Goal: Information Seeking & Learning: Find specific page/section

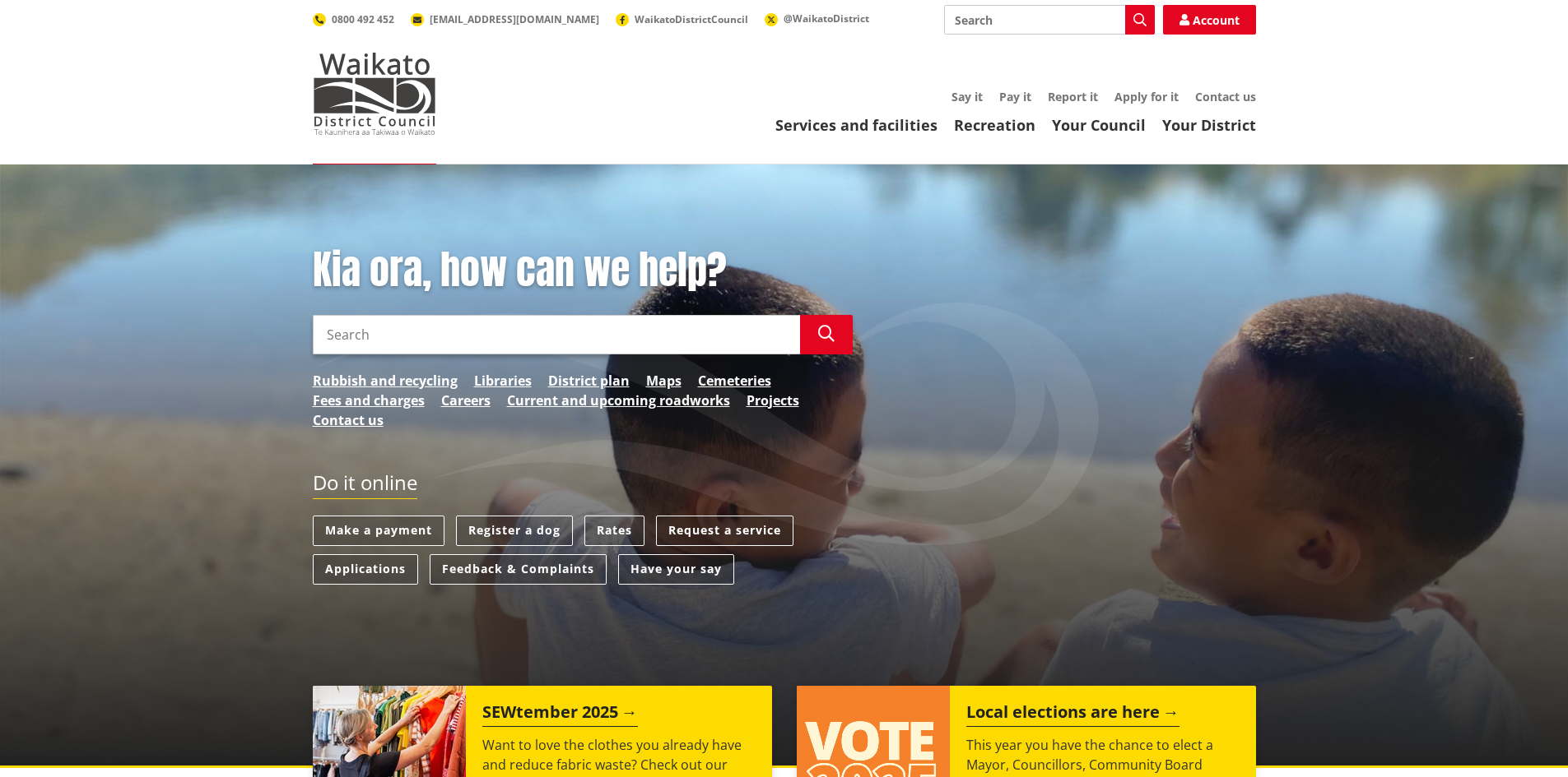
click at [1078, 126] on link "Your Council" at bounding box center [1099, 125] width 94 height 20
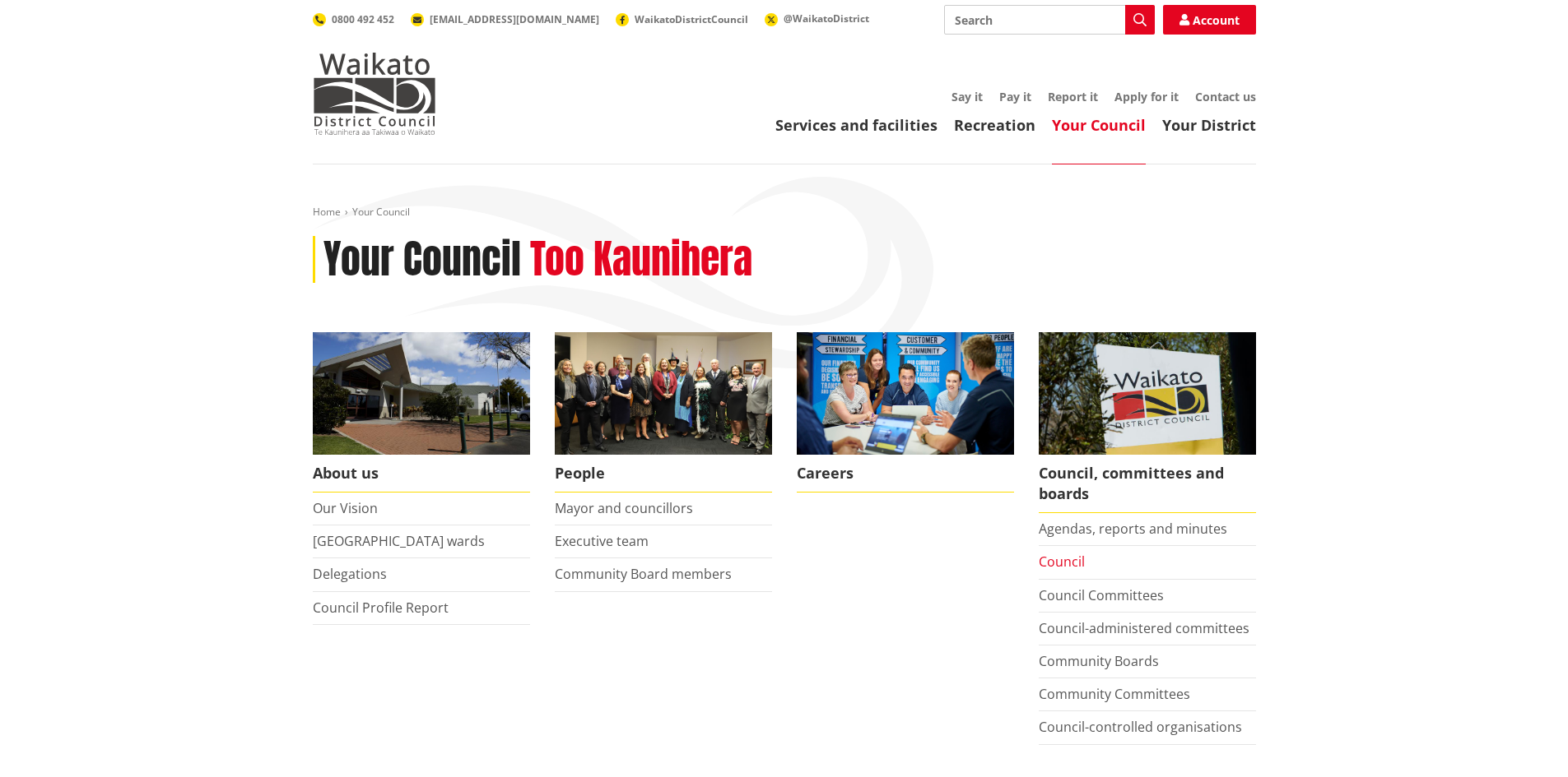
click at [1063, 556] on link "Council" at bounding box center [1062, 562] width 46 height 18
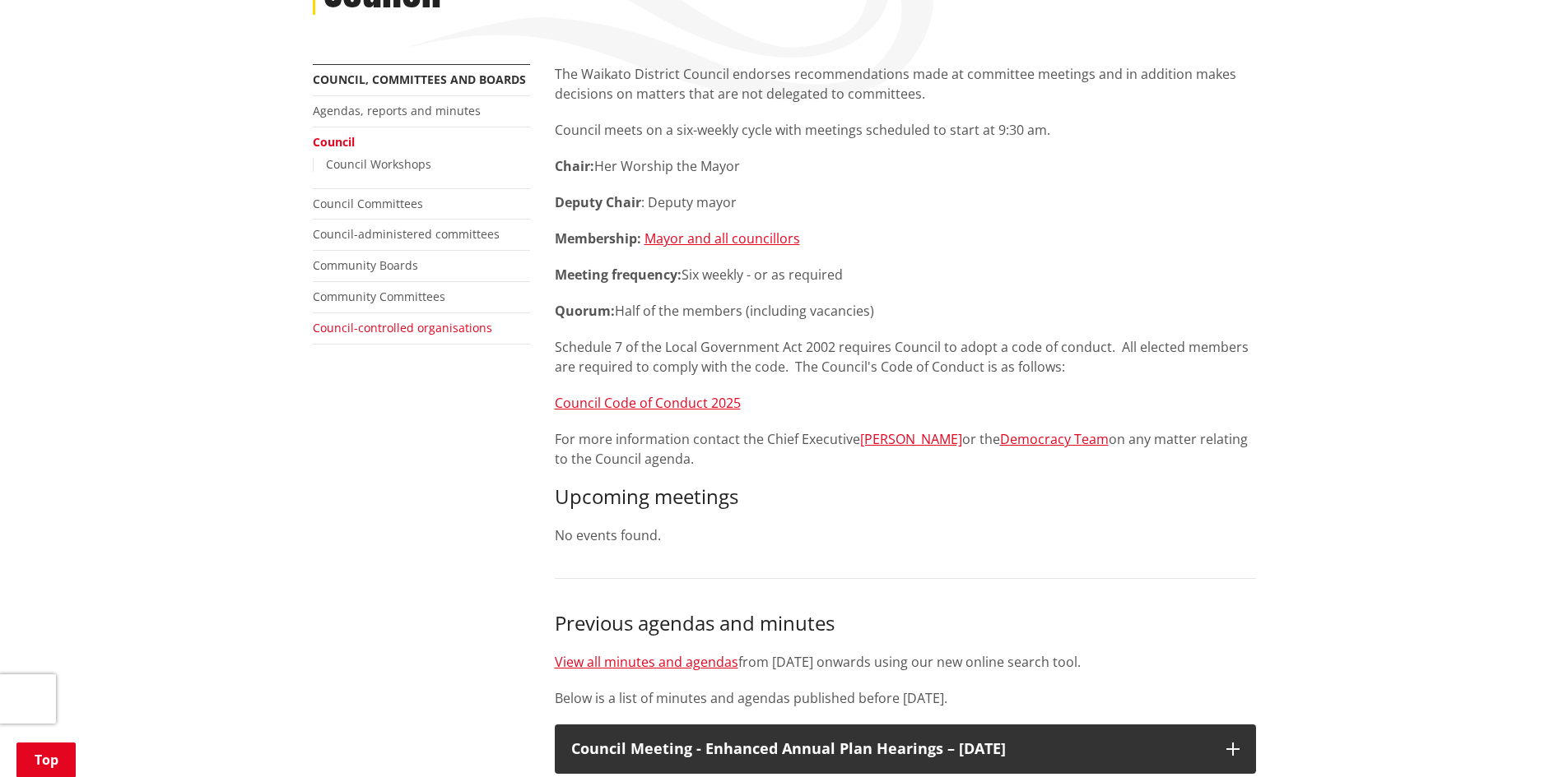
scroll to position [247, 0]
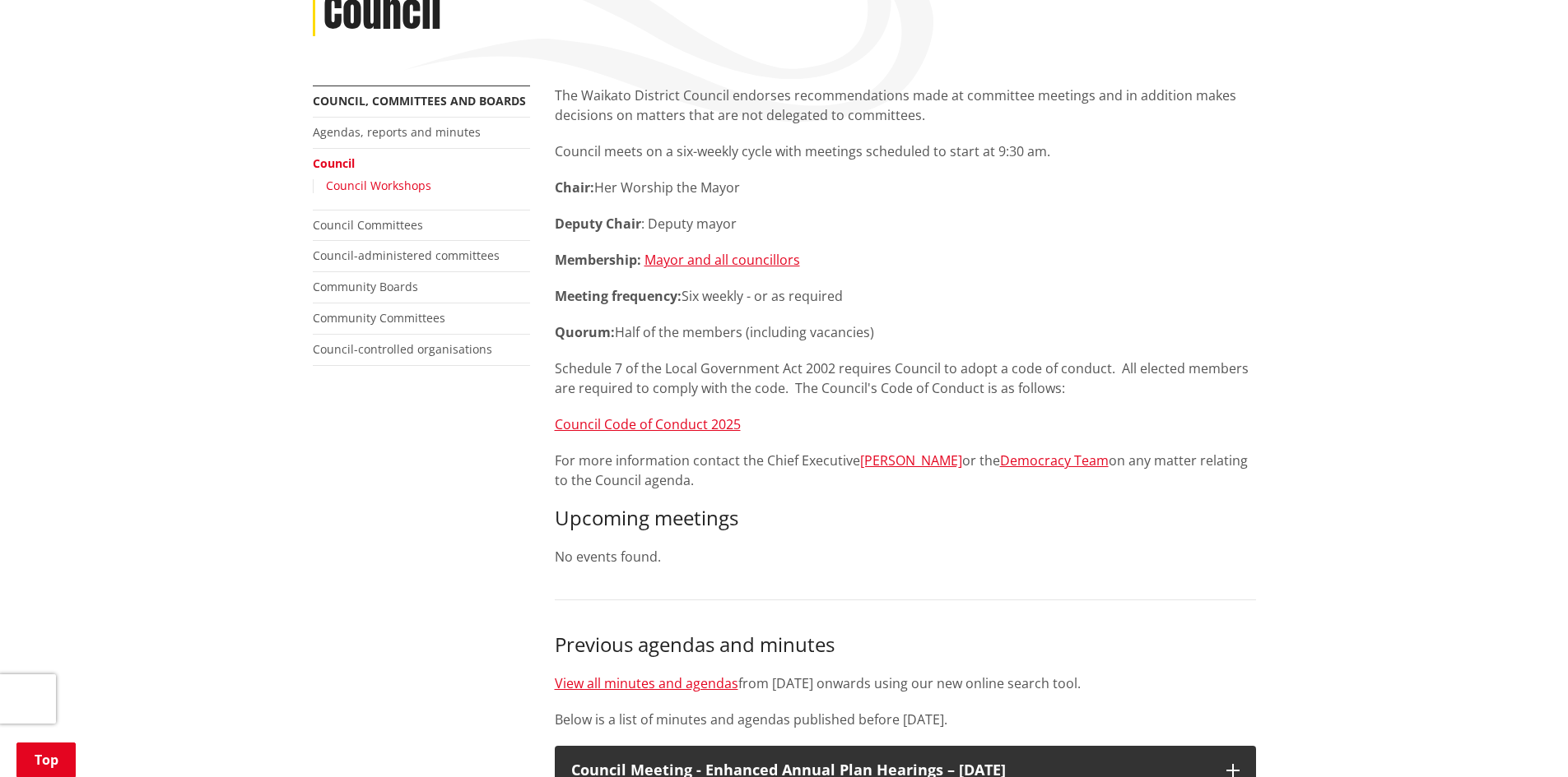
click at [364, 187] on link "Council Workshops" at bounding box center [378, 186] width 105 height 16
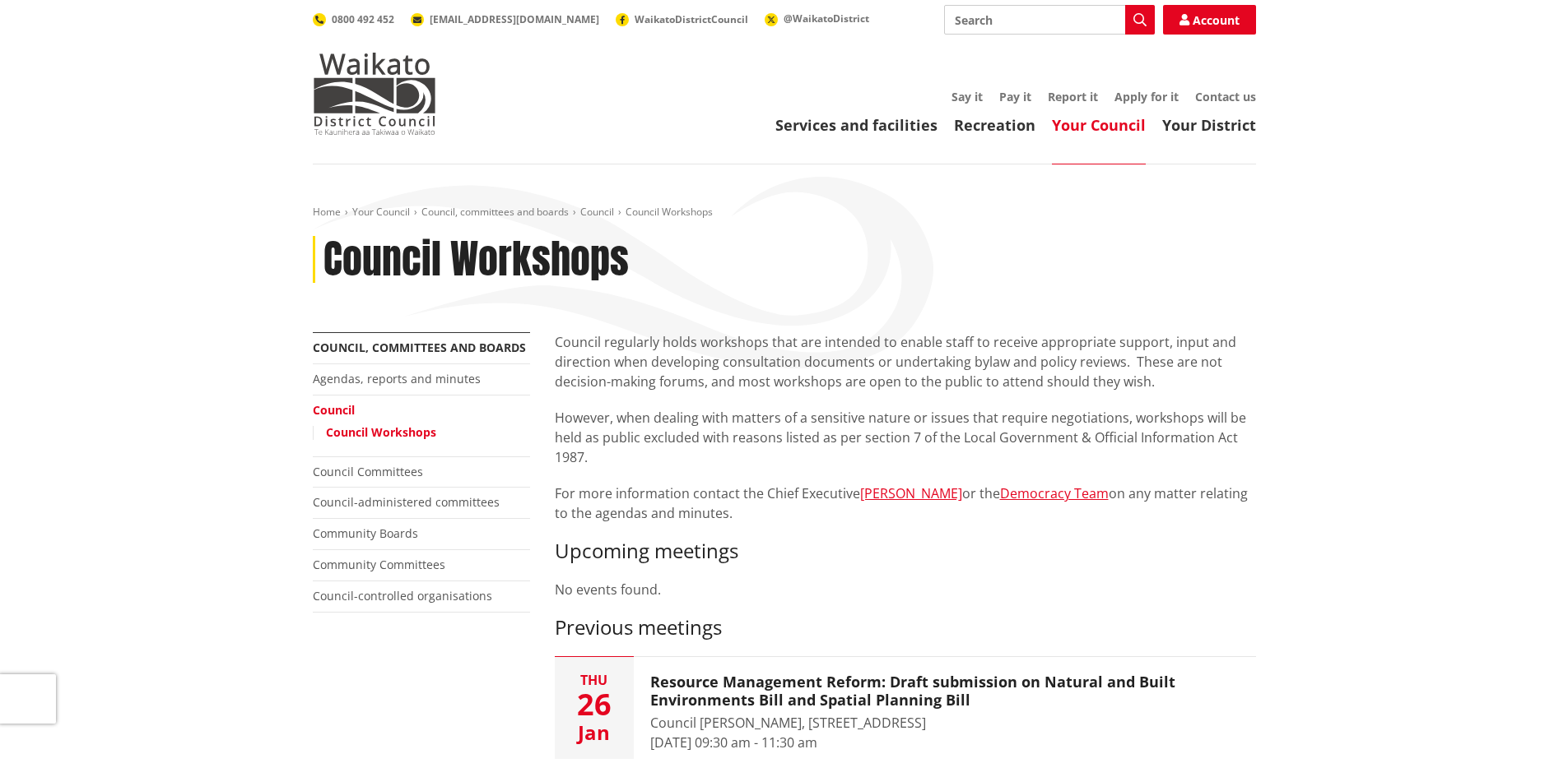
click at [336, 412] on link "Council" at bounding box center [334, 410] width 42 height 16
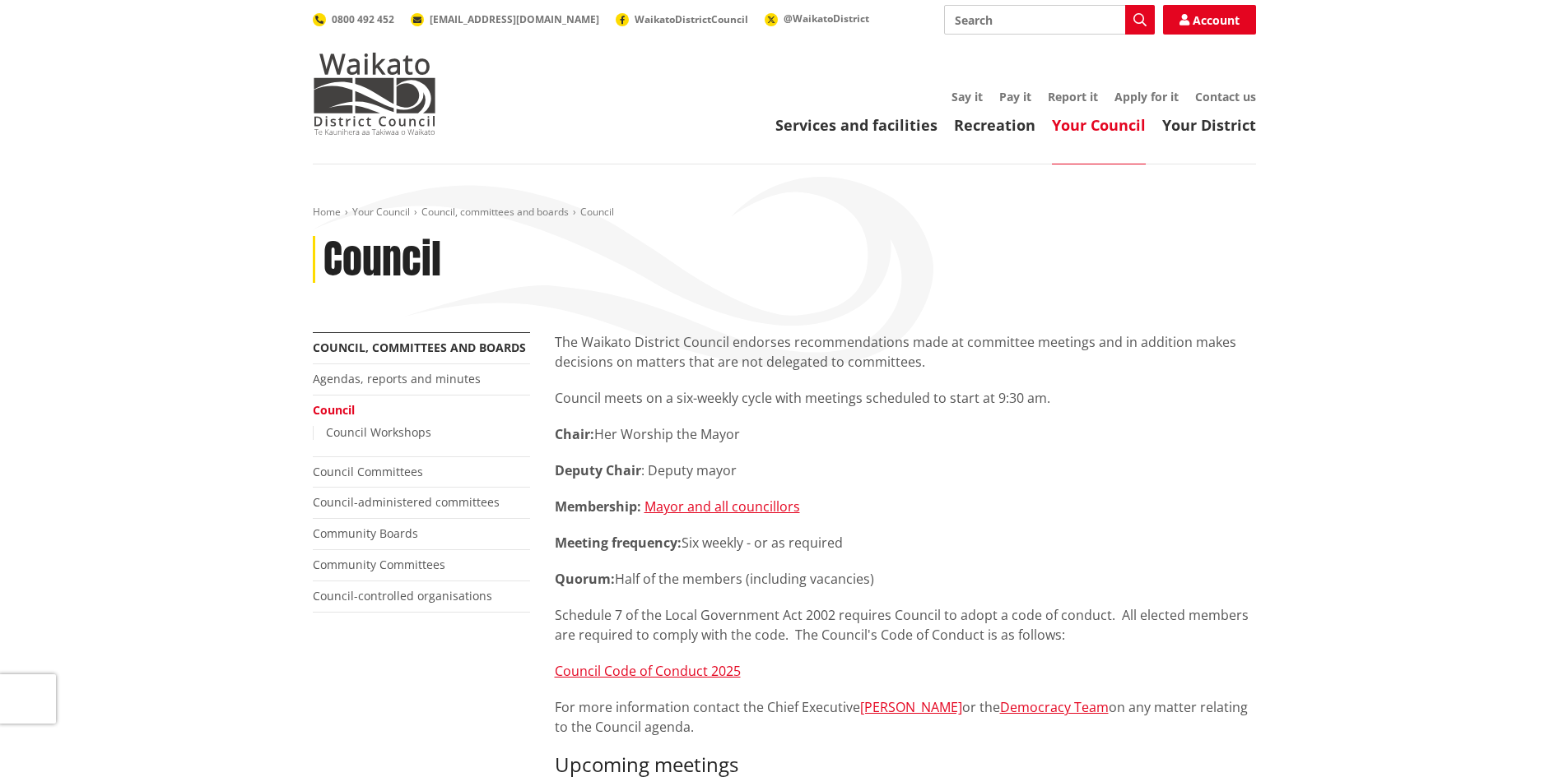
click at [357, 370] on li "Agendas, reports and minutes" at bounding box center [421, 380] width 217 height 31
click at [361, 376] on link "Agendas, reports and minutes" at bounding box center [396, 379] width 168 height 16
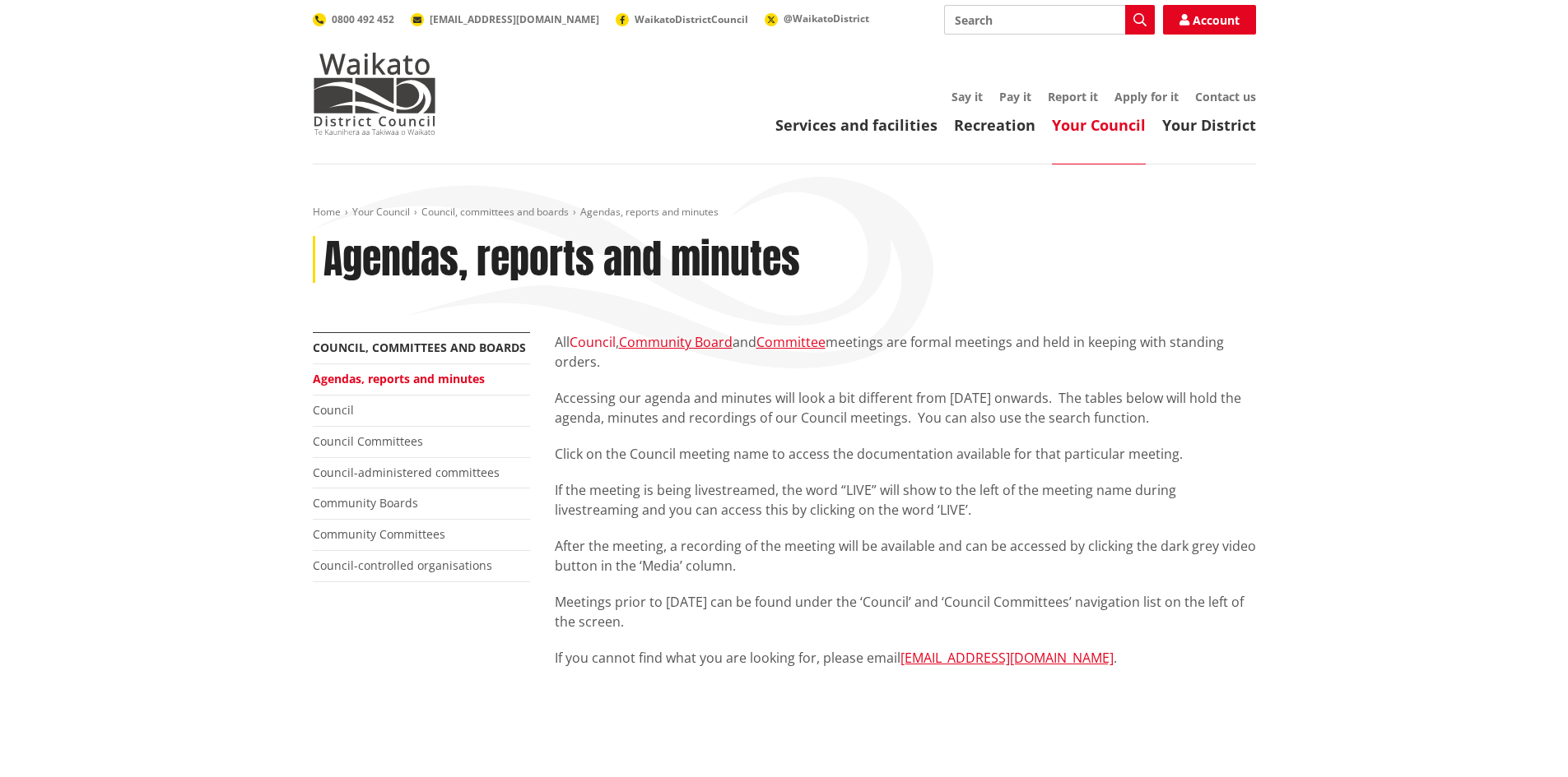
click at [586, 339] on link "Council" at bounding box center [592, 342] width 46 height 18
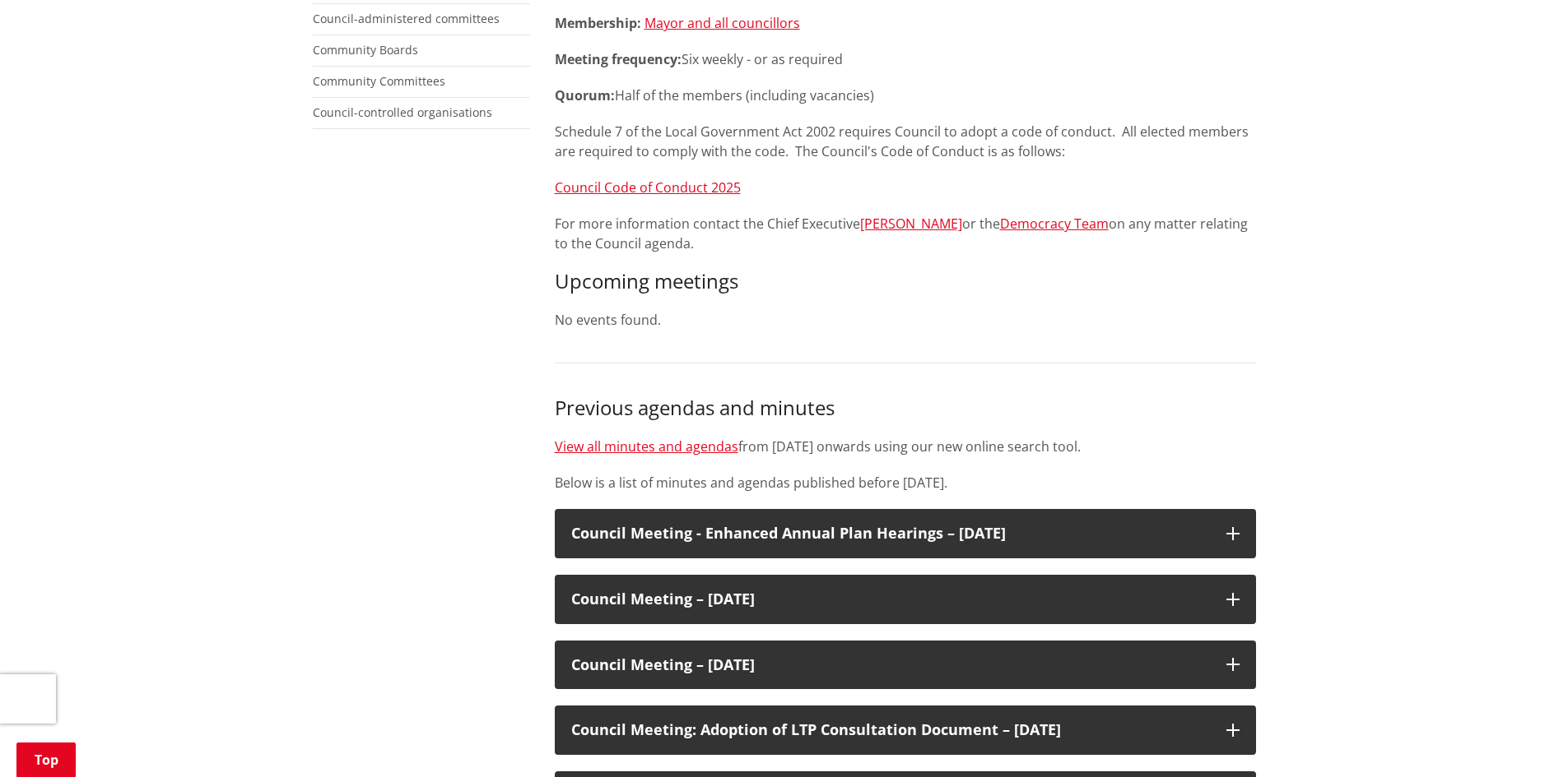
scroll to position [493, 0]
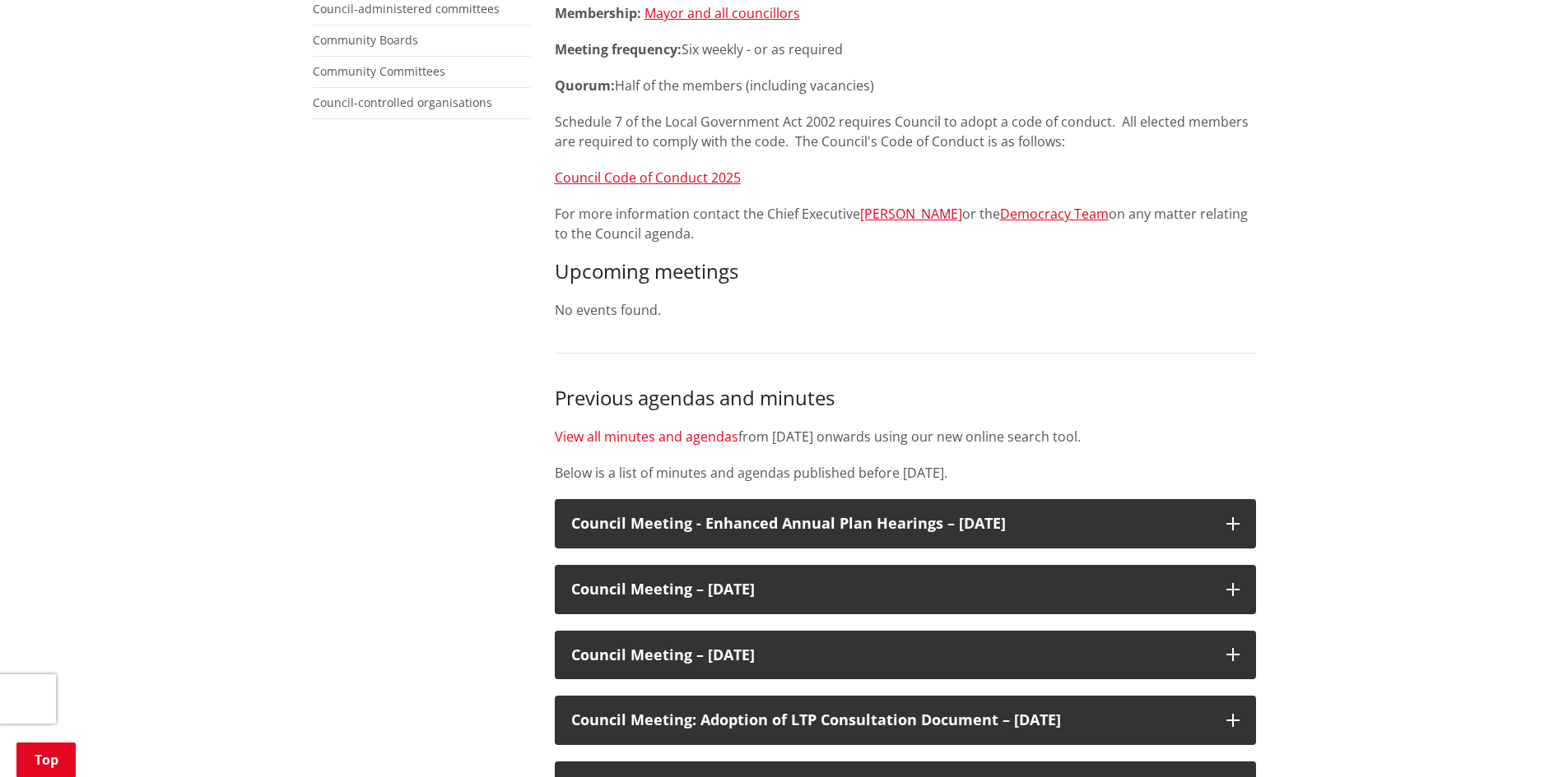
click at [628, 434] on link "View all minutes and agendas" at bounding box center [646, 437] width 183 height 18
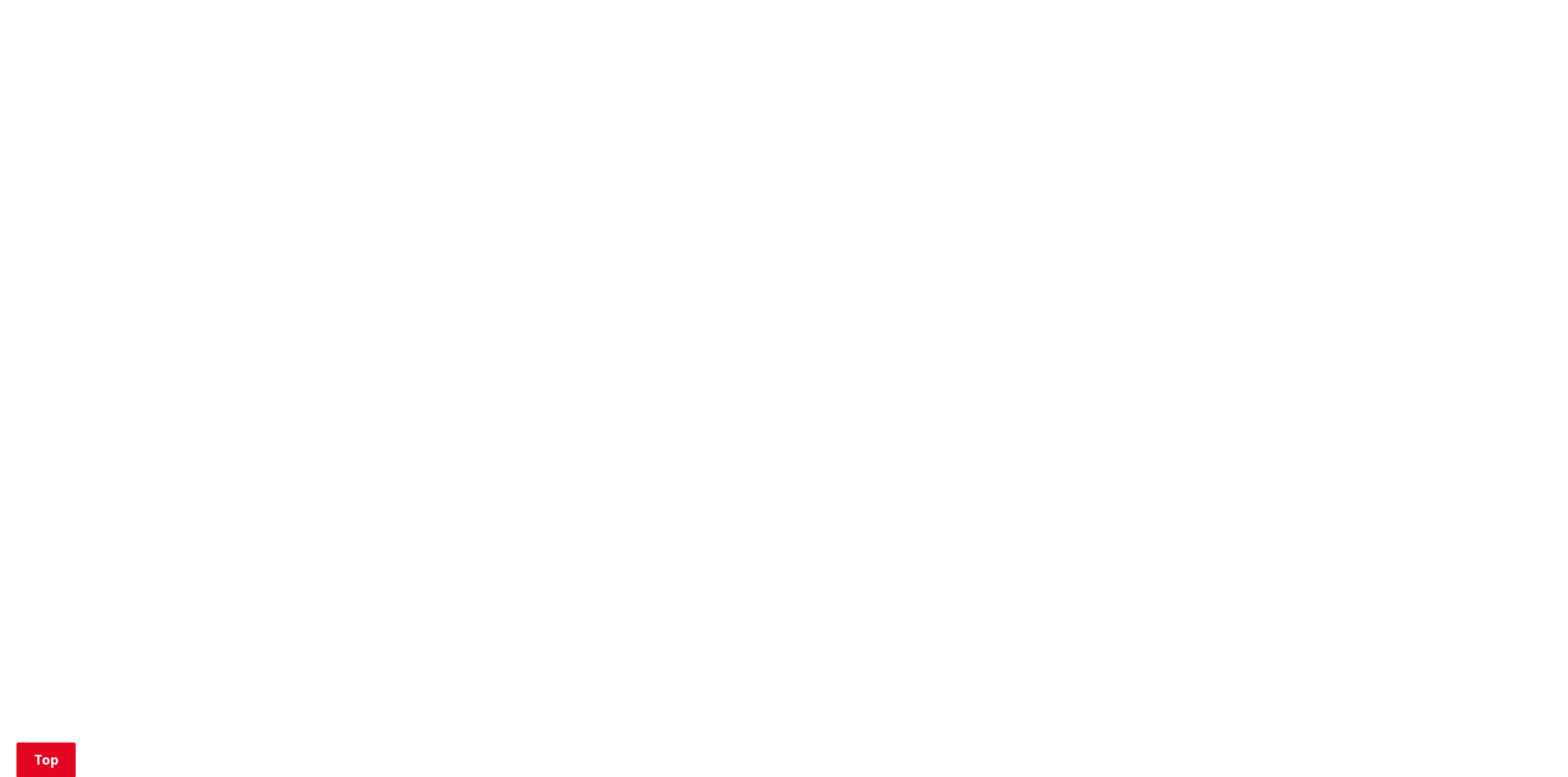
scroll to position [741, 0]
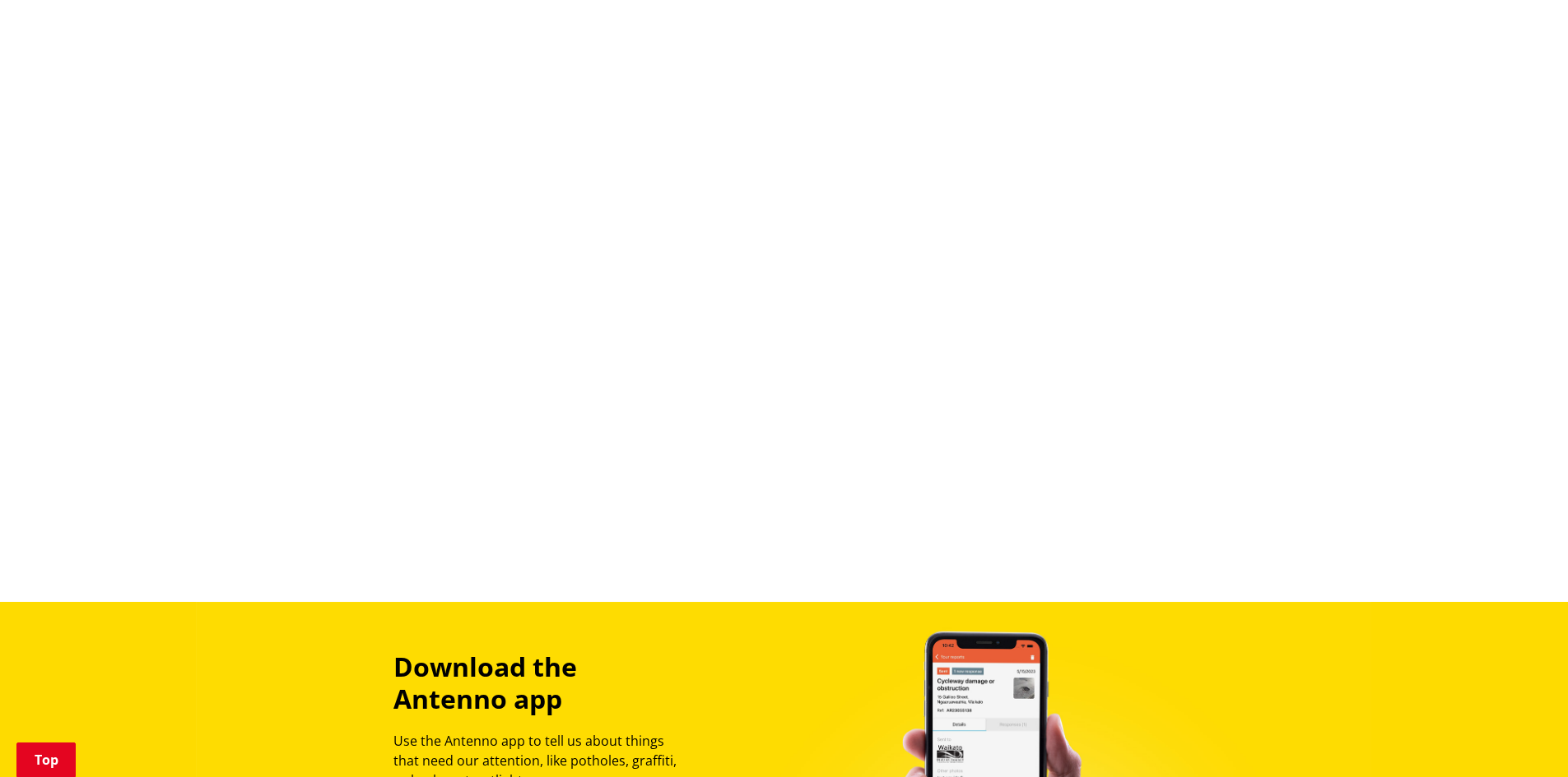
scroll to position [1809, 0]
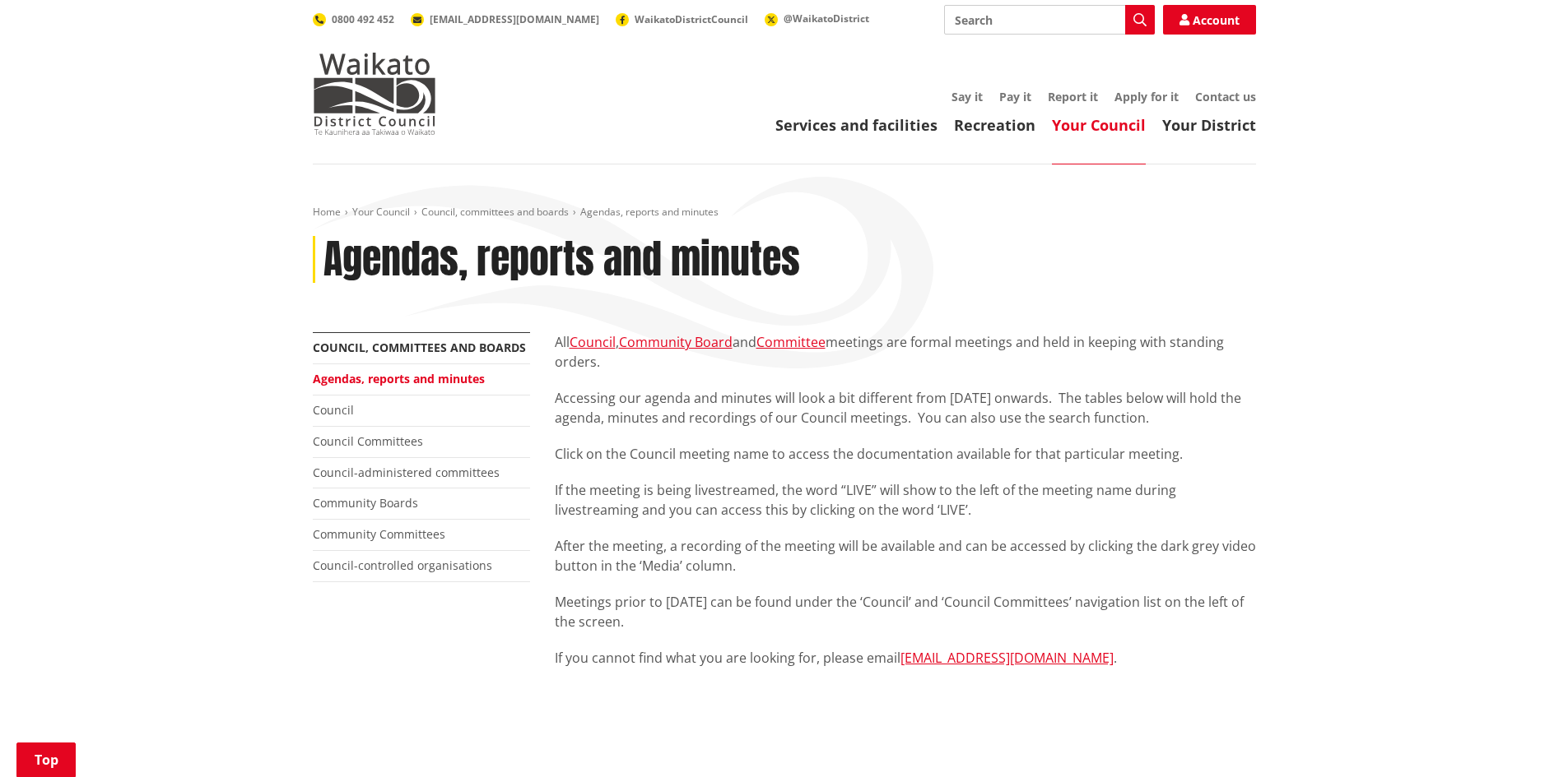
scroll to position [492, 0]
